Goal: Communication & Community: Answer question/provide support

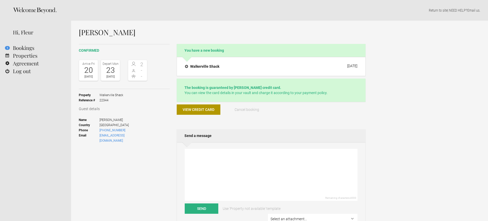
select select "EUR"
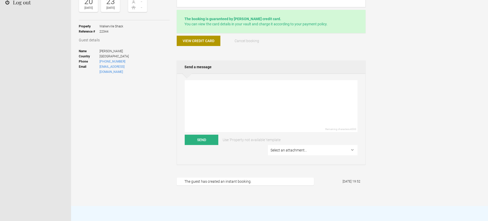
scroll to position [69, 0]
click at [206, 41] on span "View credit card" at bounding box center [199, 40] width 32 height 4
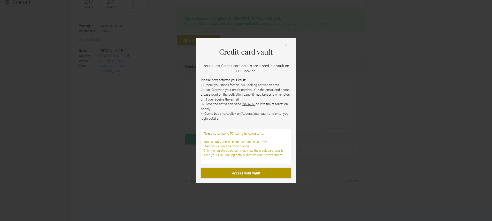
click at [249, 173] on link "Access your vault" at bounding box center [246, 173] width 90 height 10
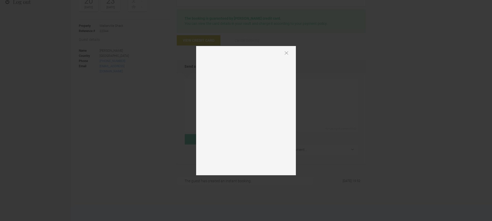
click at [285, 52] on img at bounding box center [286, 53] width 3 height 4
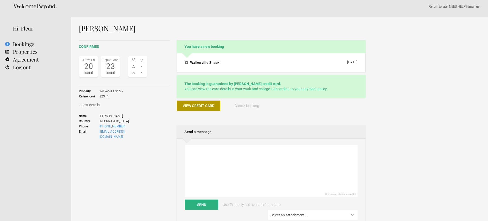
scroll to position [0, 0]
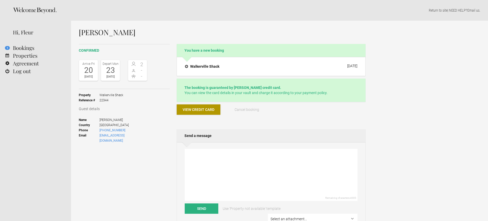
click at [209, 110] on span "View credit card" at bounding box center [199, 109] width 32 height 4
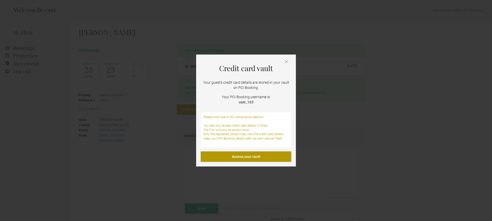
click at [250, 156] on link "Access your vault" at bounding box center [246, 156] width 90 height 10
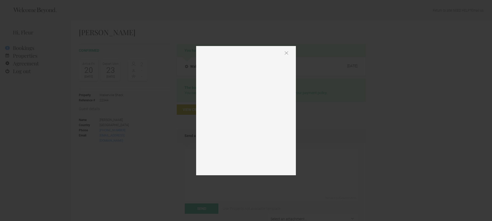
click at [286, 50] on div at bounding box center [246, 110] width 100 height 129
click at [286, 53] on img at bounding box center [286, 53] width 3 height 4
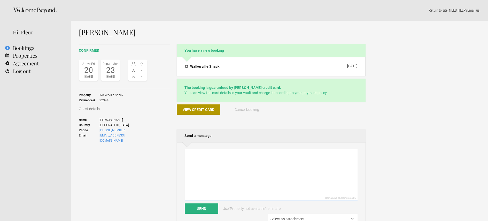
click at [208, 153] on textarea at bounding box center [271, 175] width 173 height 52
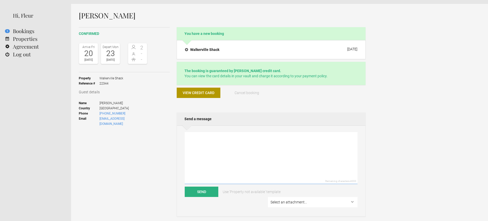
scroll to position [22, 0]
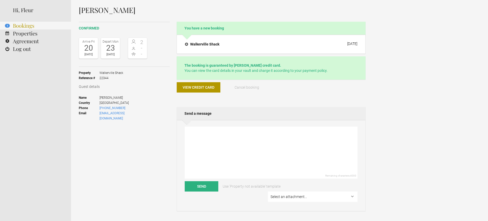
click at [20, 25] on link "1 Bookings" at bounding box center [35, 26] width 71 height 8
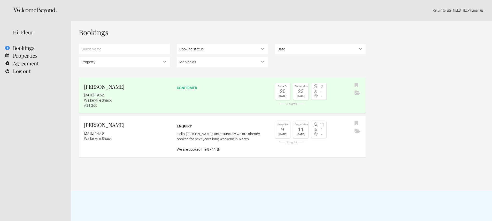
select select "EUR"
click at [220, 93] on link "Uyen Nguyen 3 October 2025 at 19:52 Walkerville Shack A$1,260 confirmed Arrive …" at bounding box center [222, 95] width 287 height 36
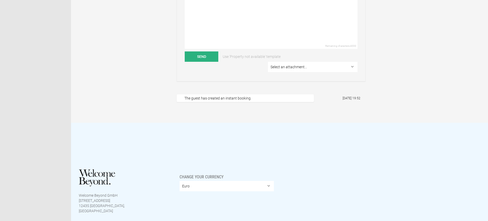
scroll to position [169, 0]
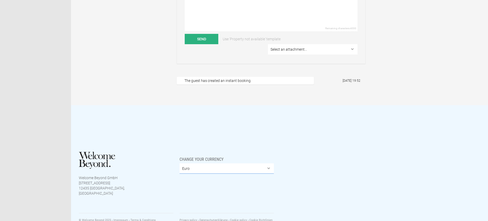
click at [220, 163] on select "Euro British Pound Sterling United States Dollar Argentine Peso Australian Doll…" at bounding box center [226, 168] width 94 height 10
select select "AUD"
click at [179, 163] on select "Euro British Pound Sterling United States Dollar Argentine Peso Australian Doll…" at bounding box center [226, 168] width 94 height 10
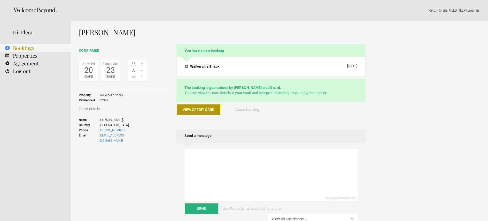
click at [25, 49] on link "1 Bookings" at bounding box center [35, 48] width 71 height 8
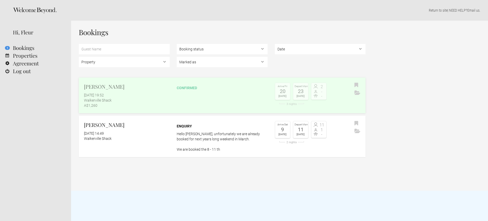
click at [100, 97] on div "[DATE] 19:52" at bounding box center [127, 94] width 86 height 5
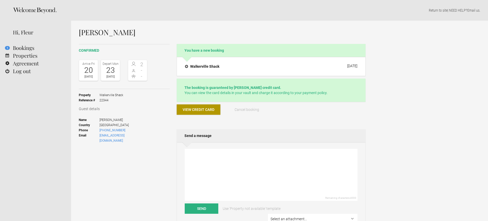
click at [206, 108] on span "View credit card" at bounding box center [199, 109] width 32 height 4
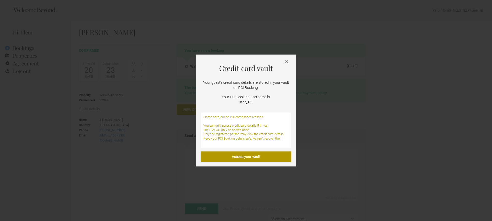
click at [237, 156] on link "Access your vault" at bounding box center [246, 156] width 90 height 10
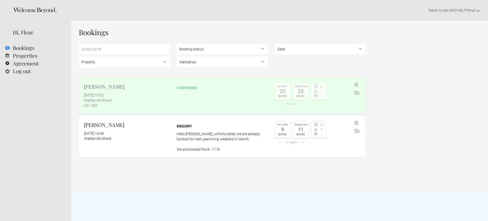
click at [104, 95] on flynt-date-display "[DATE] 19:52" at bounding box center [94, 95] width 20 height 4
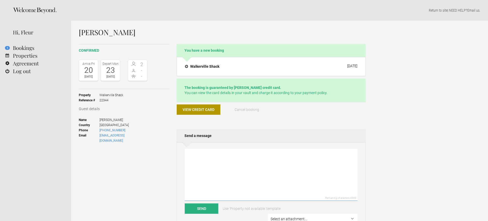
click at [210, 155] on textarea at bounding box center [271, 175] width 173 height 52
click at [296, 162] on textarea "Hi [PERSON_NAME], Thanks for your booking. Unfortunately that credit card was d…" at bounding box center [271, 175] width 173 height 52
click at [241, 168] on textarea "Hi [PERSON_NAME], Thanks for your booking. Unfortunately that credit card was d…" at bounding box center [271, 175] width 173 height 52
click at [336, 162] on textarea "Hi [PERSON_NAME], Thanks for your booking. Unfortunately that credit card was d…" at bounding box center [271, 175] width 173 height 52
click at [237, 170] on textarea "Hi [PERSON_NAME], Thanks for your booking. Unfortunately that credit card was d…" at bounding box center [271, 175] width 173 height 52
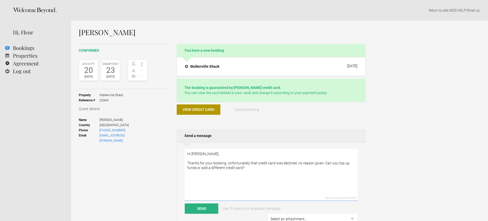
click at [227, 163] on textarea "Hi [PERSON_NAME], Thanks for your booking. Unfortunately that credit card was d…" at bounding box center [271, 175] width 173 height 52
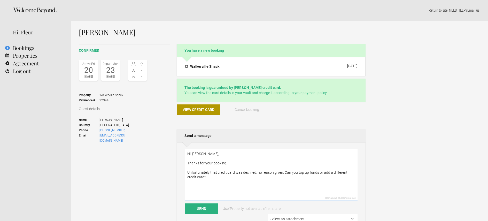
click at [199, 176] on textarea "Hi [PERSON_NAME], Thanks for your booking. Unfortunately that credit card was d…" at bounding box center [271, 175] width 173 height 52
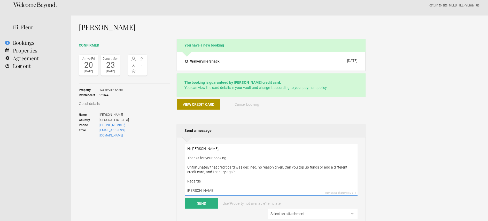
scroll to position [36, 0]
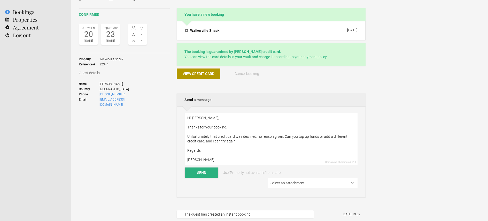
type textarea "Hi [PERSON_NAME], Thanks for your booking. Unfortunately that credit card was d…"
click at [201, 172] on button "Send" at bounding box center [202, 172] width 34 height 10
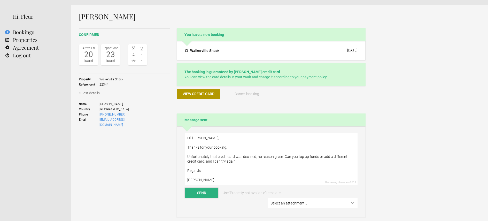
scroll to position [0, 0]
